Goal: Check status: Check status

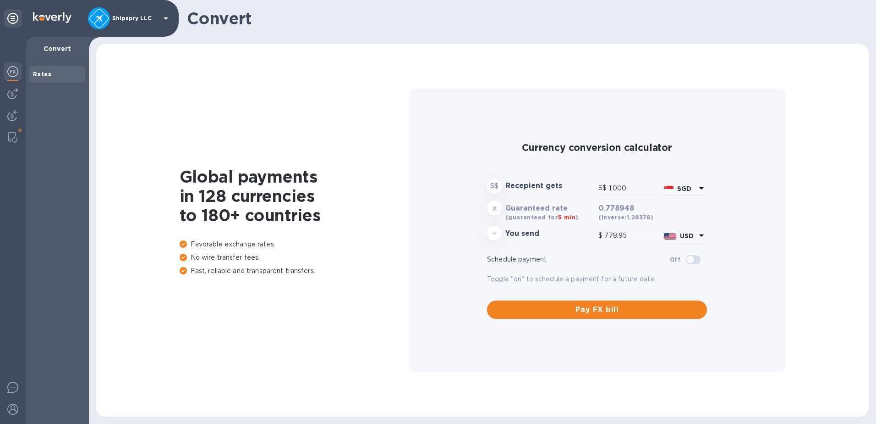
click at [700, 187] on icon at bounding box center [701, 188] width 5 height 2
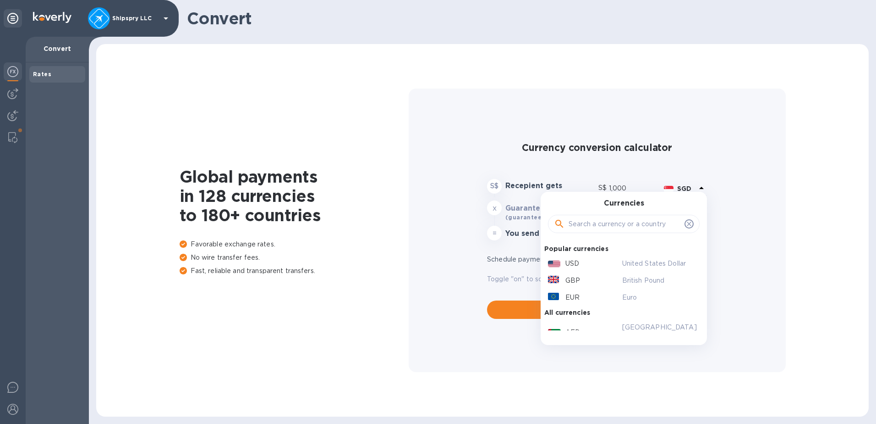
click at [615, 295] on div "EUR" at bounding box center [583, 297] width 74 height 13
type input "1,178.18"
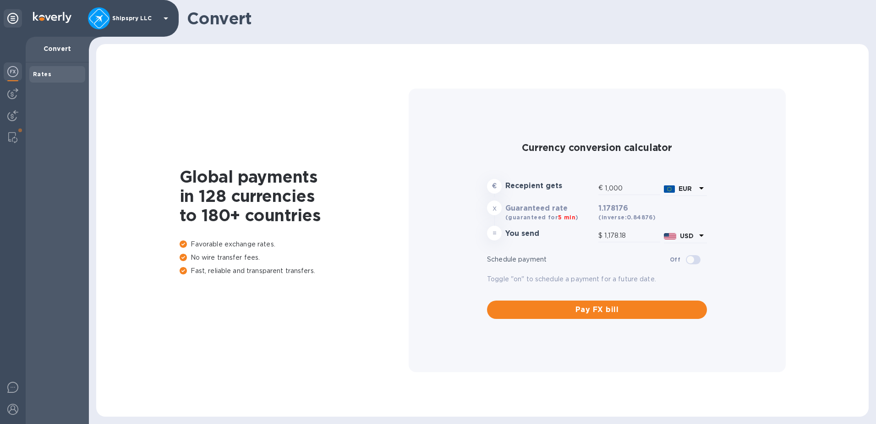
drag, startPoint x: 19, startPoint y: 390, endPoint x: 281, endPoint y: 345, distance: 266.4
click at [281, 345] on div "Shipspry LLC Convert Rates Convert Global payments in 128 currencies to 180+ co…" at bounding box center [438, 212] width 876 height 424
click at [17, 19] on icon at bounding box center [12, 18] width 11 height 11
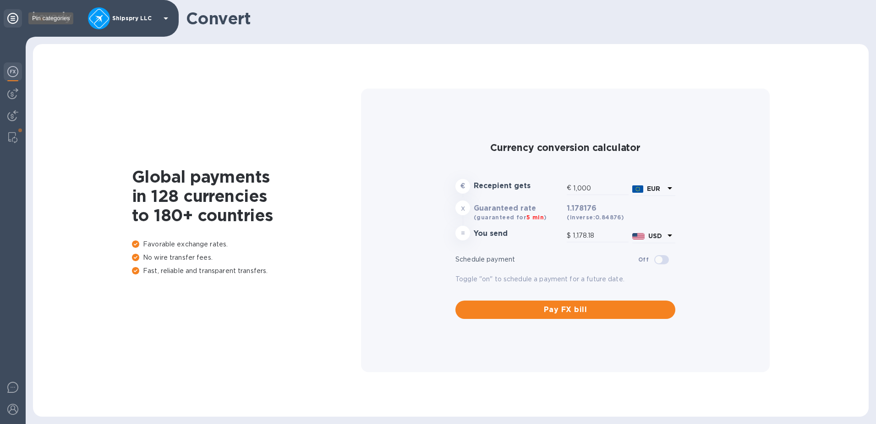
click at [17, 18] on icon at bounding box center [12, 18] width 11 height 11
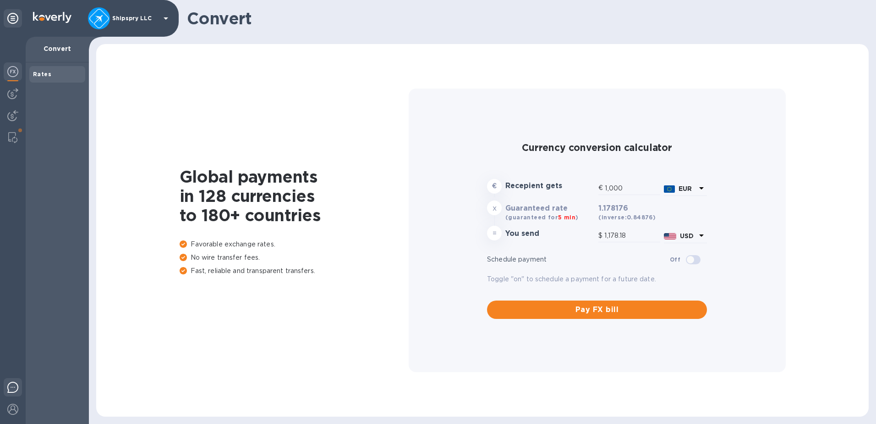
click at [11, 395] on div at bounding box center [13, 389] width 18 height 22
click at [12, 394] on div at bounding box center [13, 389] width 18 height 22
click at [9, 410] on img at bounding box center [12, 408] width 11 height 11
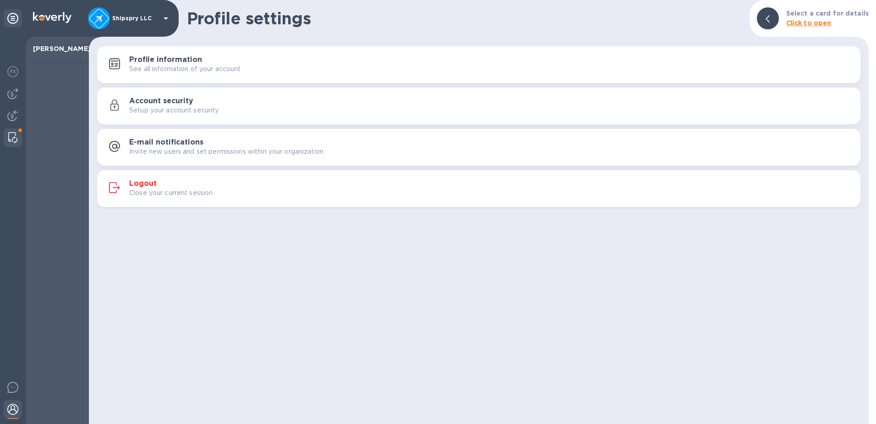
click at [9, 137] on img at bounding box center [12, 137] width 9 height 11
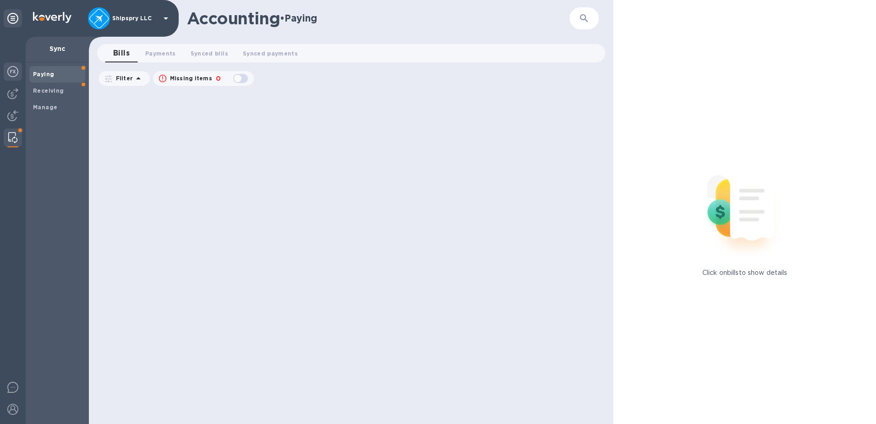
click at [16, 71] on img at bounding box center [12, 71] width 11 height 11
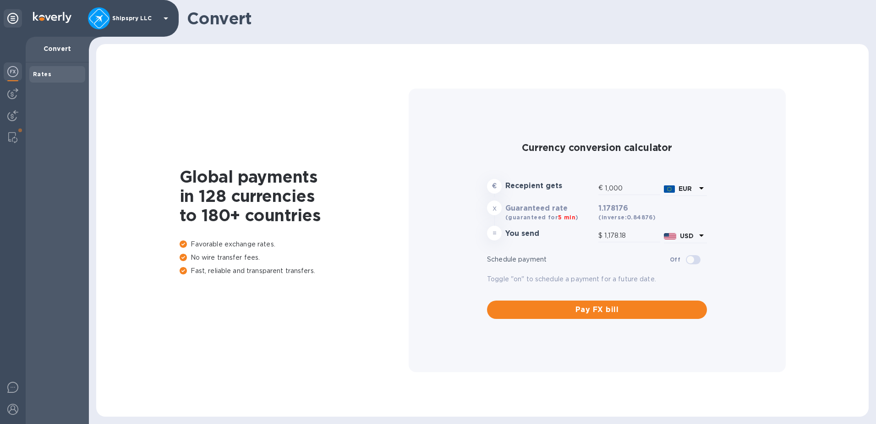
click at [166, 15] on icon at bounding box center [165, 18] width 11 height 11
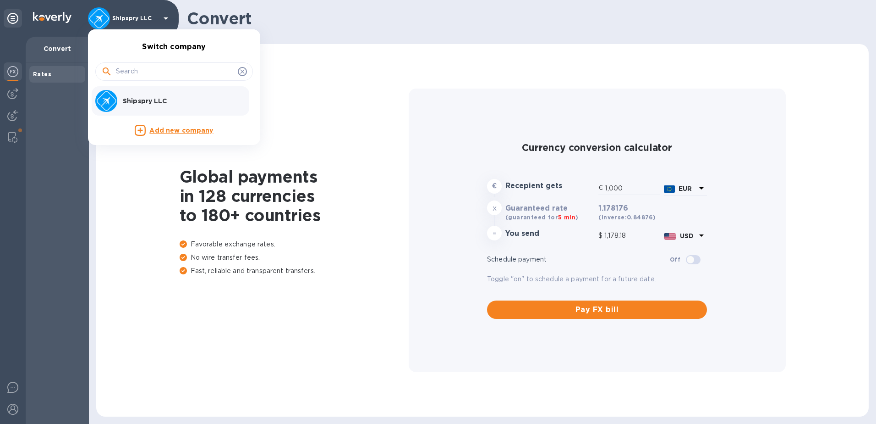
click at [166, 15] on div at bounding box center [438, 212] width 876 height 424
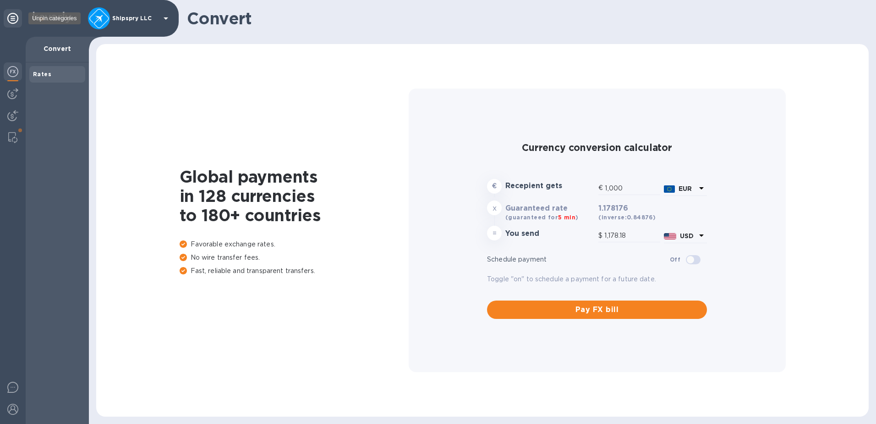
click at [16, 16] on icon at bounding box center [12, 18] width 11 height 11
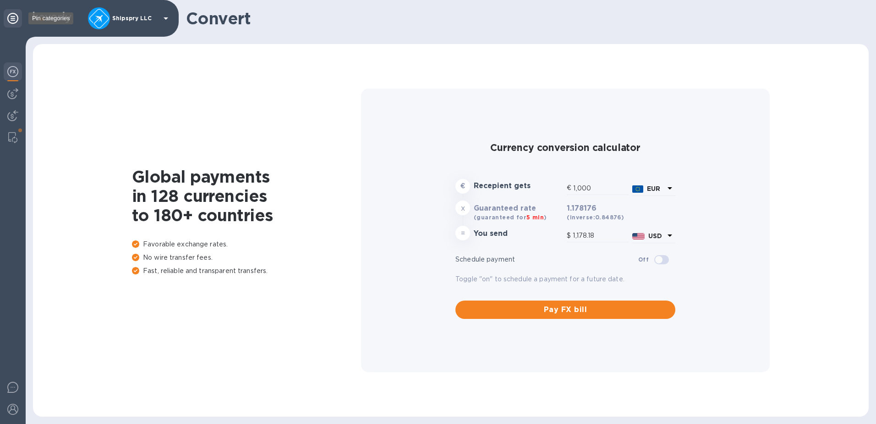
click at [16, 17] on icon at bounding box center [12, 18] width 11 height 11
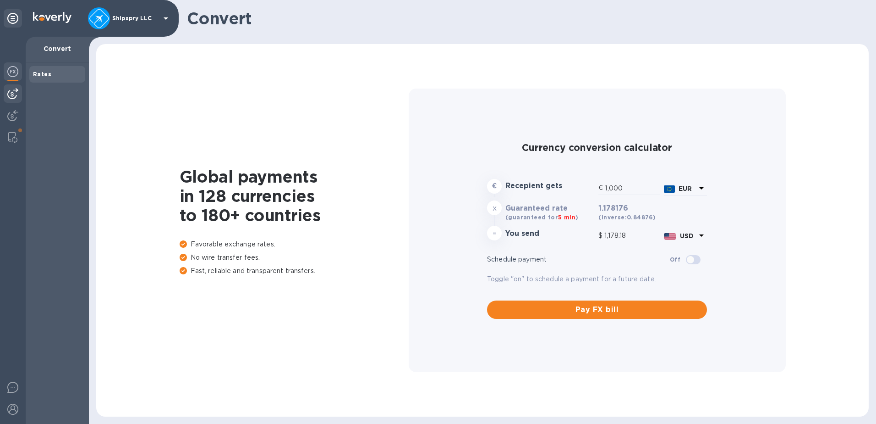
click at [12, 96] on img at bounding box center [12, 93] width 11 height 11
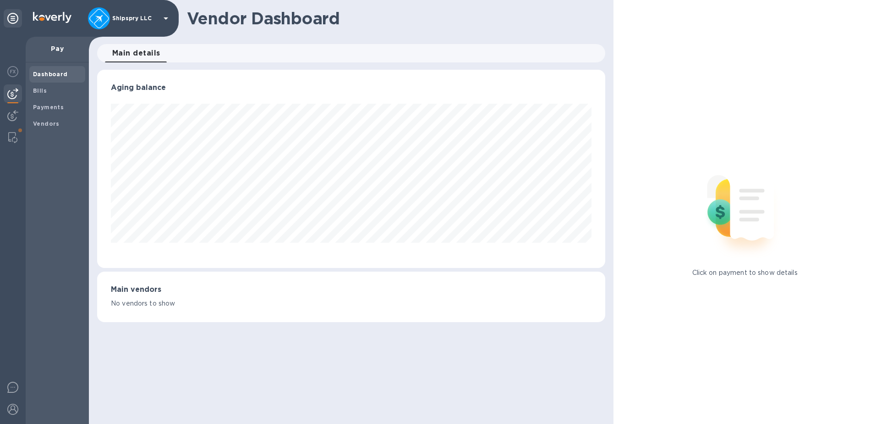
scroll to position [198, 509]
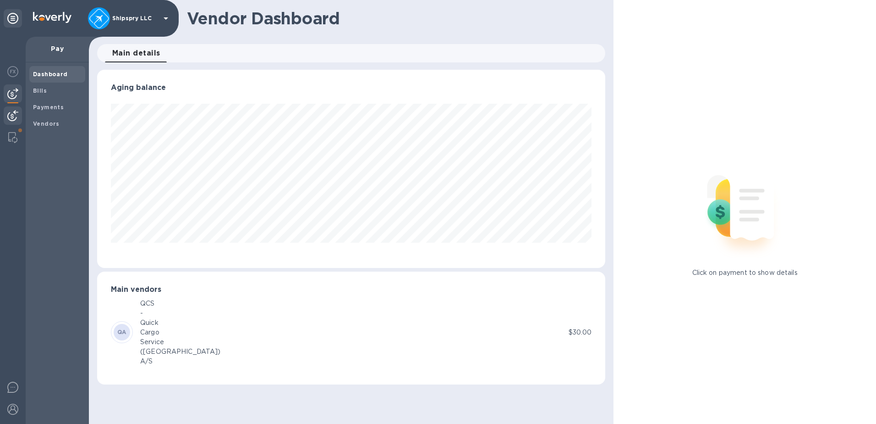
click at [13, 121] on div at bounding box center [13, 116] width 18 height 20
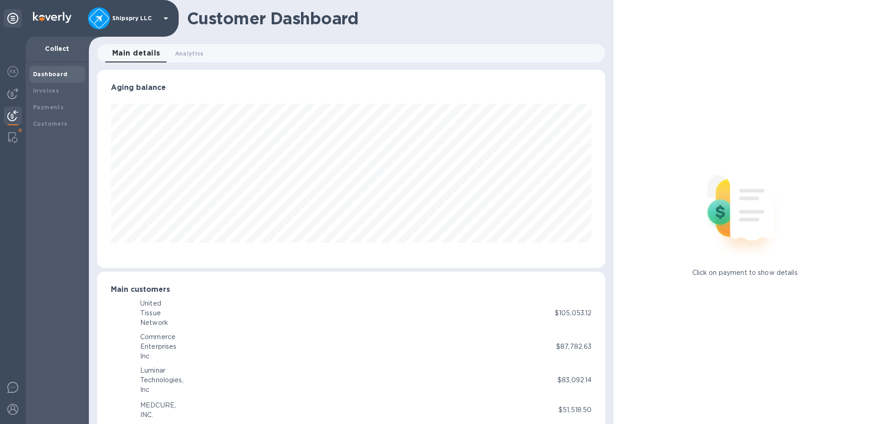
scroll to position [458150, 457843]
click at [34, 107] on b "Payments" at bounding box center [48, 107] width 31 height 7
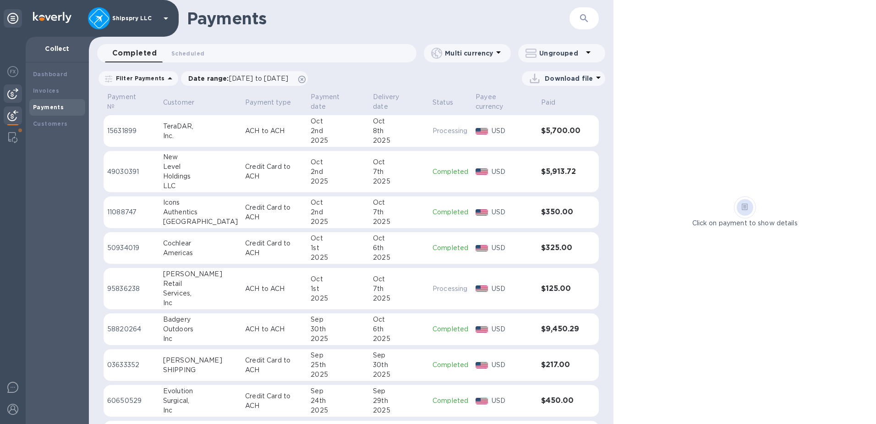
click at [11, 91] on img at bounding box center [12, 93] width 11 height 11
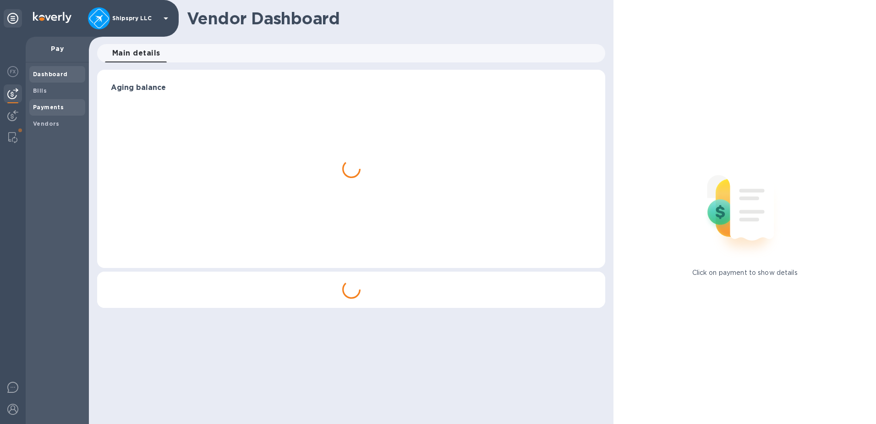
click at [50, 108] on b "Payments" at bounding box center [48, 107] width 31 height 7
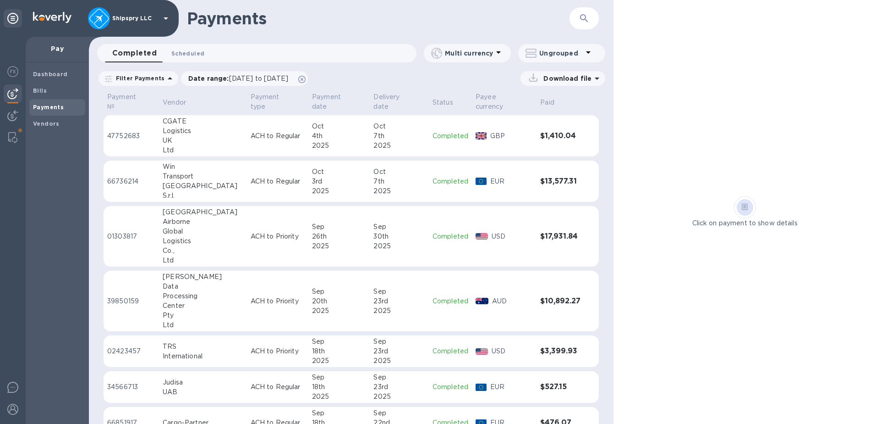
click at [194, 53] on span "Scheduled 0" at bounding box center [187, 54] width 33 height 10
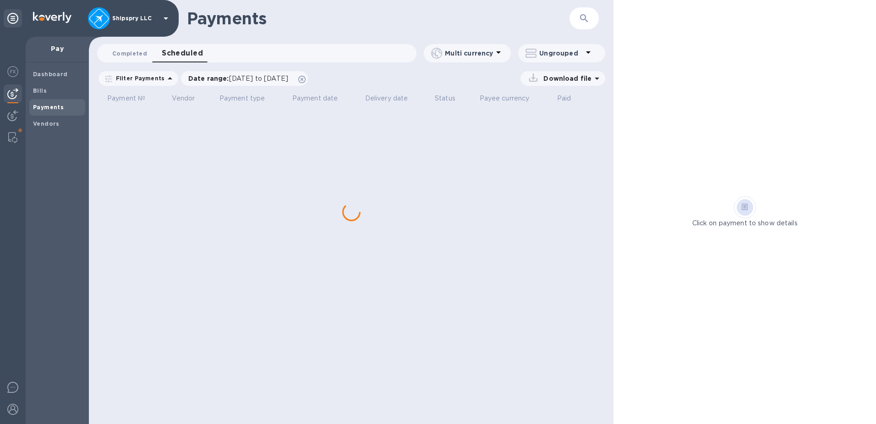
click at [131, 54] on span "Completed 0" at bounding box center [129, 54] width 35 height 10
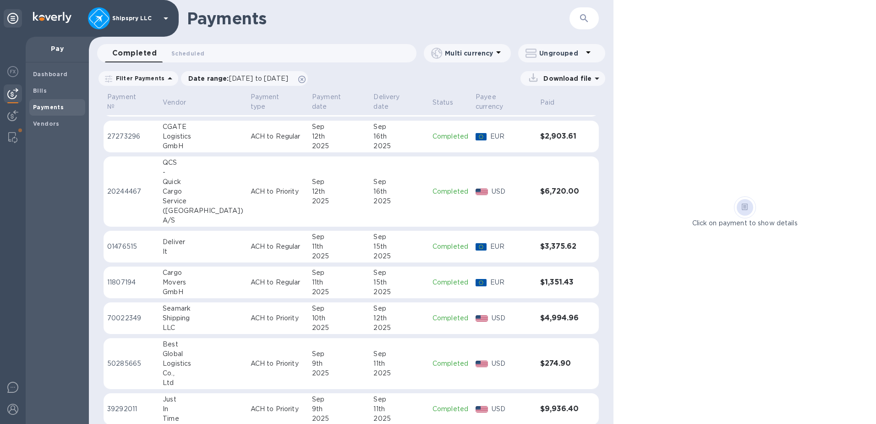
scroll to position [479, 0]
click at [251, 102] on p "Payment type" at bounding box center [272, 101] width 42 height 19
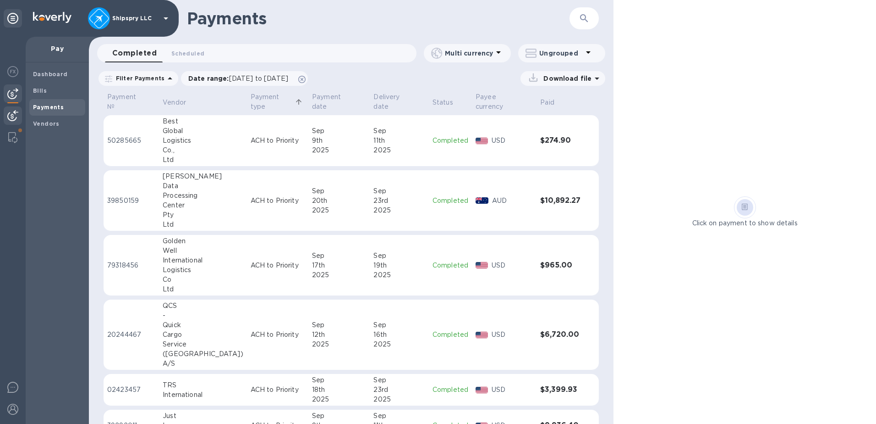
click at [16, 116] on img at bounding box center [12, 115] width 11 height 11
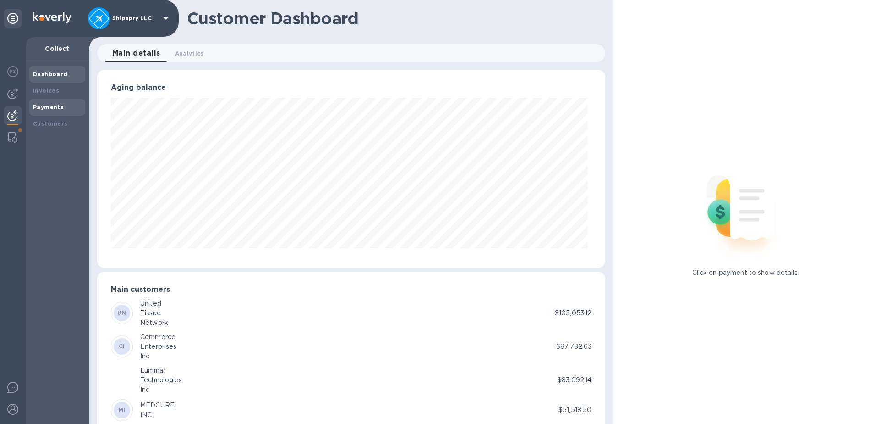
scroll to position [458150, 457843]
click at [58, 110] on div "Payments" at bounding box center [57, 107] width 49 height 9
